Goal: Transaction & Acquisition: Book appointment/travel/reservation

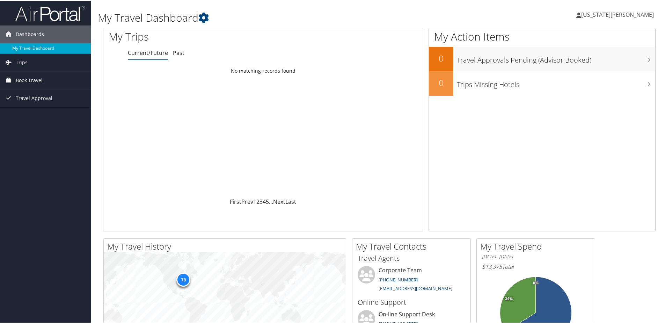
click at [34, 80] on span "Book Travel" at bounding box center [29, 79] width 27 height 17
click at [29, 114] on link "Book/Manage Online Trips" at bounding box center [45, 114] width 91 height 10
click at [22, 62] on span "Trips" at bounding box center [22, 61] width 12 height 17
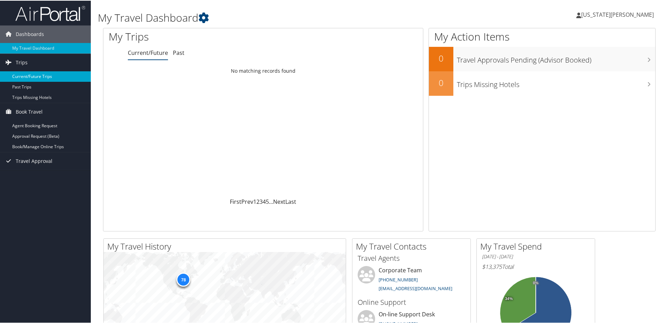
click at [22, 75] on link "Current/Future Trips" at bounding box center [45, 76] width 91 height 10
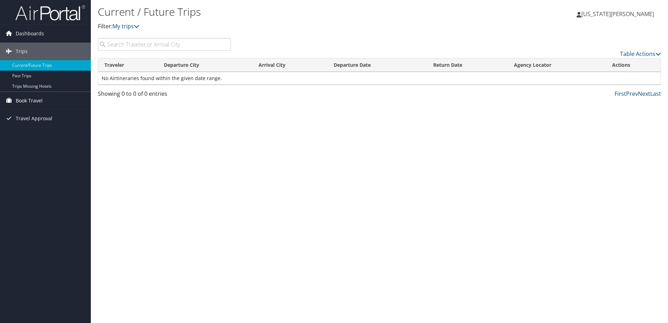
click at [21, 99] on span "Book Travel" at bounding box center [29, 100] width 27 height 17
click at [70, 137] on link "Book/Manage Online Trips" at bounding box center [45, 135] width 91 height 10
